Goal: Book appointment/travel/reservation

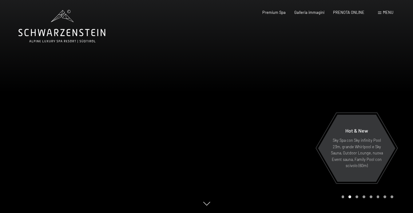
click at [387, 11] on span "Menu" at bounding box center [388, 12] width 10 height 5
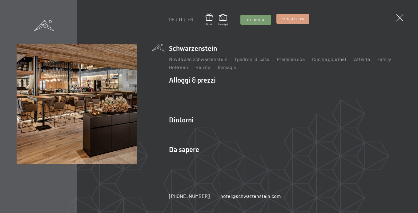
click at [294, 18] on span "Prenotazione" at bounding box center [292, 18] width 25 height 5
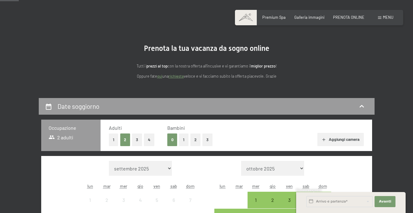
scroll to position [123, 0]
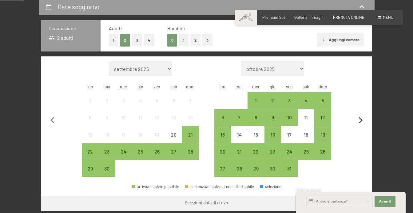
click at [361, 119] on icon "button" at bounding box center [361, 120] width 13 height 13
select select "2025-10-01"
select select "2025-11-01"
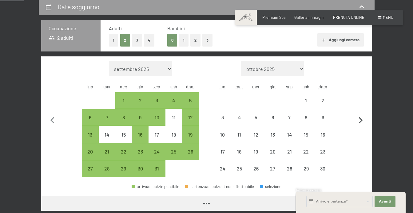
select select "2025-10-01"
select select "2025-11-01"
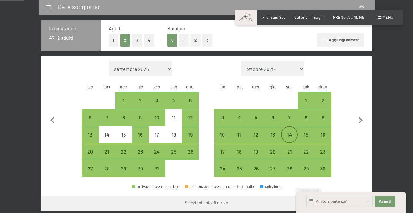
click at [289, 136] on div "14" at bounding box center [289, 139] width 15 height 15
select select "2025-10-01"
select select "2025-11-01"
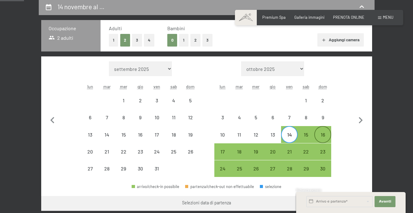
click at [322, 135] on div "16" at bounding box center [322, 139] width 15 height 15
select select "2025-10-01"
select select "2025-11-01"
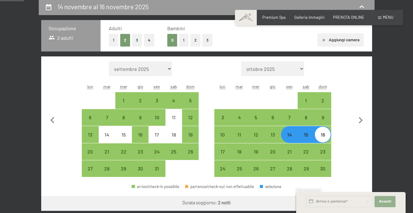
click at [384, 201] on span "Avanti" at bounding box center [385, 201] width 12 height 5
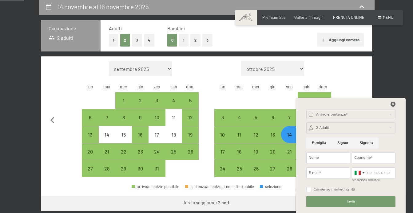
click at [393, 103] on icon at bounding box center [393, 104] width 5 height 5
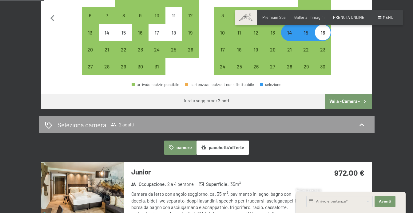
scroll to position [216, 0]
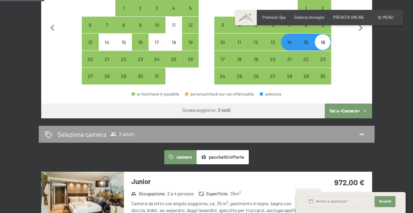
click at [343, 109] on button "Vai a «Camera»" at bounding box center [348, 110] width 47 height 15
select select "2025-10-01"
select select "2025-11-01"
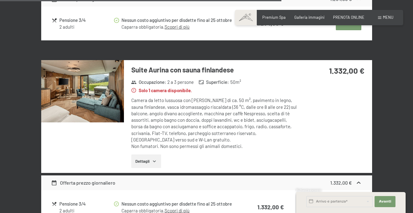
scroll to position [1107, 0]
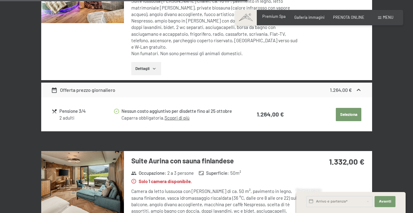
click at [278, 15] on span "Premium Spa" at bounding box center [274, 16] width 23 height 5
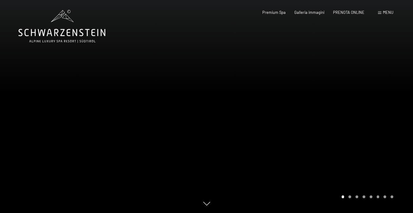
click at [241, 114] on div at bounding box center [310, 106] width 207 height 213
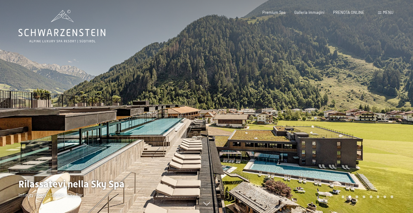
click at [290, 168] on div at bounding box center [310, 106] width 207 height 213
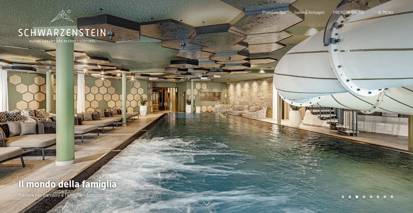
click at [175, 125] on span "Consenso marketing*" at bounding box center [170, 124] width 46 height 6
click at [144, 125] on input "Consenso marketing*" at bounding box center [141, 124] width 6 height 6
checkbox input "false"
click at [168, 143] on div at bounding box center [103, 106] width 207 height 213
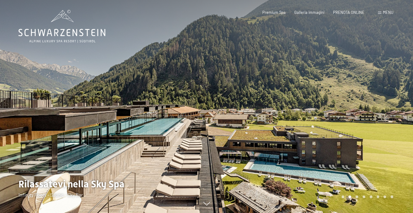
click at [143, 178] on div at bounding box center [103, 106] width 207 height 213
